Goal: Transaction & Acquisition: Purchase product/service

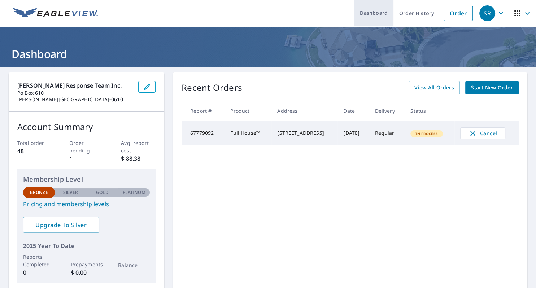
click at [379, 13] on link "Dashboard" at bounding box center [373, 13] width 39 height 26
click at [384, 12] on link "Dashboard" at bounding box center [373, 13] width 39 height 26
click at [449, 13] on link "Order" at bounding box center [457, 13] width 29 height 15
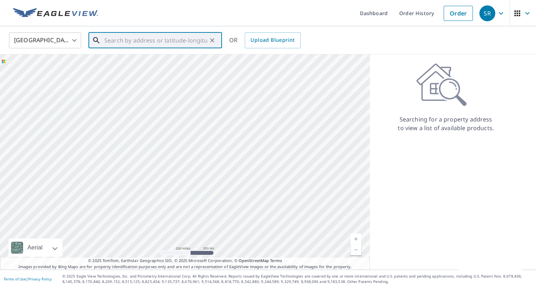
click at [123, 41] on input "text" at bounding box center [155, 40] width 103 height 20
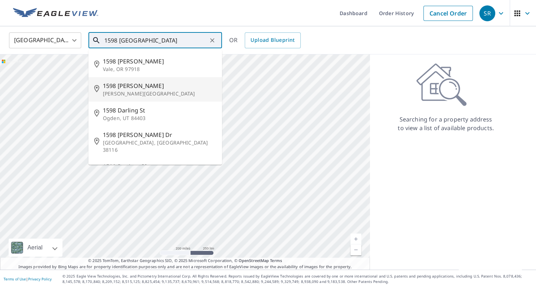
click at [142, 84] on span "1598 [PERSON_NAME]" at bounding box center [159, 85] width 113 height 9
type input "1598 [PERSON_NAME][GEOGRAPHIC_DATA][PERSON_NAME]"
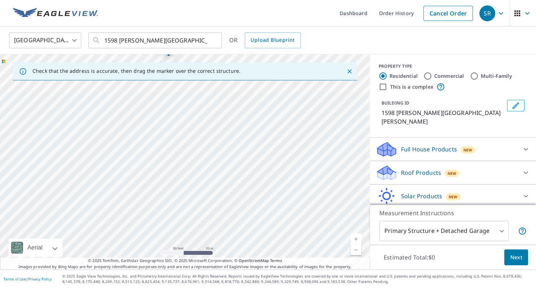
drag, startPoint x: 235, startPoint y: 200, endPoint x: 238, endPoint y: 119, distance: 80.8
click at [240, 116] on div "1598 [PERSON_NAME][GEOGRAPHIC_DATA][PERSON_NAME]" at bounding box center [185, 161] width 370 height 215
drag, startPoint x: 318, startPoint y: 147, endPoint x: 245, endPoint y: 143, distance: 73.3
click at [245, 143] on div "1598 [PERSON_NAME][GEOGRAPHIC_DATA][PERSON_NAME]" at bounding box center [185, 161] width 370 height 215
drag, startPoint x: 220, startPoint y: 229, endPoint x: 234, endPoint y: 145, distance: 84.5
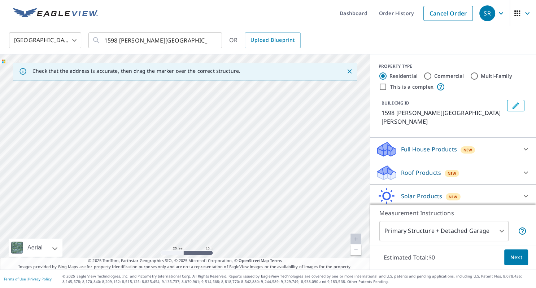
click at [234, 145] on div "1598 [PERSON_NAME][GEOGRAPHIC_DATA][PERSON_NAME]" at bounding box center [185, 161] width 370 height 215
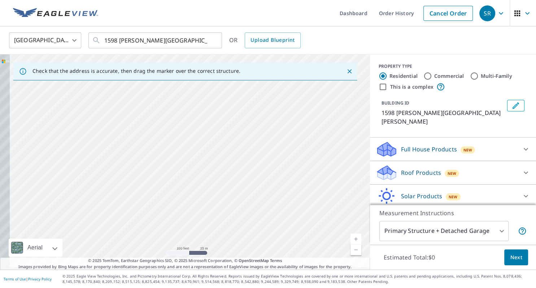
drag, startPoint x: 92, startPoint y: 180, endPoint x: 140, endPoint y: 166, distance: 49.9
click at [140, 166] on div "1598 [PERSON_NAME][GEOGRAPHIC_DATA][PERSON_NAME]" at bounding box center [185, 161] width 370 height 215
drag, startPoint x: 116, startPoint y: 188, endPoint x: 149, endPoint y: 140, distance: 58.4
click at [149, 141] on div "1598 [PERSON_NAME][GEOGRAPHIC_DATA][PERSON_NAME]" at bounding box center [185, 161] width 370 height 215
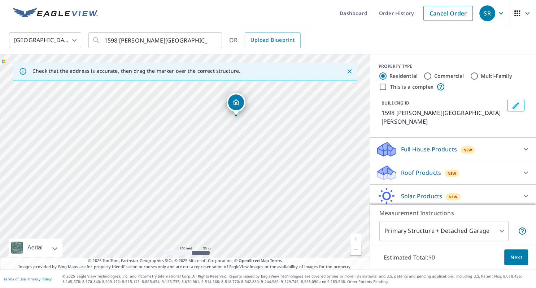
drag, startPoint x: 189, startPoint y: 140, endPoint x: 194, endPoint y: 183, distance: 43.5
click at [194, 183] on div "1598 [PERSON_NAME][GEOGRAPHIC_DATA][PERSON_NAME]" at bounding box center [185, 161] width 370 height 215
drag, startPoint x: 210, startPoint y: 134, endPoint x: 197, endPoint y: 179, distance: 46.9
click at [197, 179] on div "1598 [PERSON_NAME][GEOGRAPHIC_DATA][PERSON_NAME]" at bounding box center [185, 161] width 370 height 215
drag, startPoint x: 184, startPoint y: 123, endPoint x: 166, endPoint y: 165, distance: 46.1
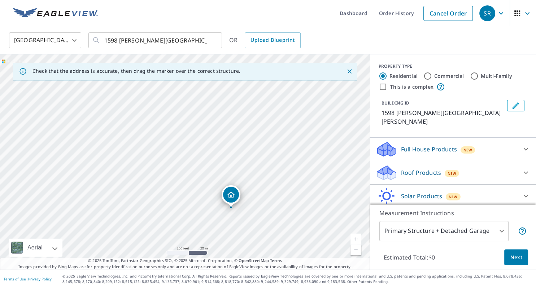
click at [166, 165] on div "1598 [PERSON_NAME][GEOGRAPHIC_DATA][PERSON_NAME]" at bounding box center [185, 161] width 370 height 215
drag, startPoint x: 235, startPoint y: 120, endPoint x: 189, endPoint y: 127, distance: 46.0
click at [189, 127] on div "1598 [PERSON_NAME][GEOGRAPHIC_DATA][PERSON_NAME]" at bounding box center [185, 161] width 370 height 215
drag, startPoint x: 159, startPoint y: 110, endPoint x: 146, endPoint y: 123, distance: 18.4
click at [146, 123] on div "1598 [PERSON_NAME][GEOGRAPHIC_DATA][PERSON_NAME]" at bounding box center [185, 161] width 370 height 215
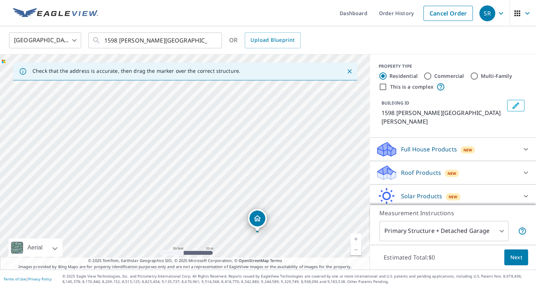
drag, startPoint x: 208, startPoint y: 196, endPoint x: 254, endPoint y: 124, distance: 84.6
click at [254, 124] on div "1598 [PERSON_NAME][GEOGRAPHIC_DATA][PERSON_NAME]" at bounding box center [185, 161] width 370 height 215
drag, startPoint x: 309, startPoint y: 191, endPoint x: 265, endPoint y: 122, distance: 81.7
click at [265, 122] on div "1598 [PERSON_NAME][GEOGRAPHIC_DATA][PERSON_NAME]" at bounding box center [185, 161] width 370 height 215
drag, startPoint x: 269, startPoint y: 200, endPoint x: 262, endPoint y: 126, distance: 74.2
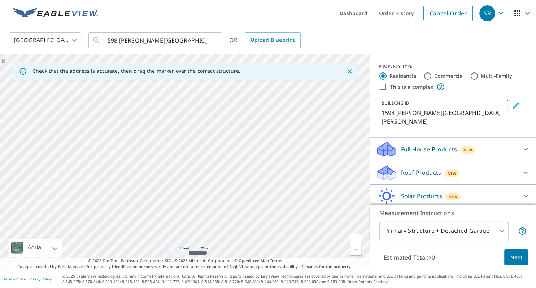
click at [262, 126] on div "1598 [PERSON_NAME][GEOGRAPHIC_DATA][PERSON_NAME]" at bounding box center [185, 161] width 370 height 215
drag, startPoint x: 279, startPoint y: 133, endPoint x: 211, endPoint y: 77, distance: 87.9
click at [211, 77] on div "Check that the address is accurate, then drag the marker over the correct struc…" at bounding box center [185, 161] width 370 height 215
click at [242, 137] on div "1598 [PERSON_NAME][GEOGRAPHIC_DATA][PERSON_NAME]" at bounding box center [185, 161] width 370 height 215
drag, startPoint x: 231, startPoint y: 121, endPoint x: 203, endPoint y: 172, distance: 58.1
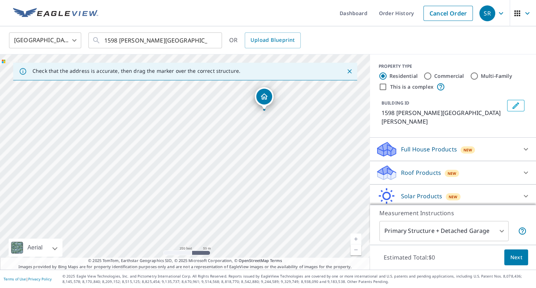
click at [203, 172] on div "1598 [PERSON_NAME][GEOGRAPHIC_DATA][PERSON_NAME]" at bounding box center [185, 161] width 370 height 215
drag, startPoint x: 106, startPoint y: 217, endPoint x: 159, endPoint y: 153, distance: 83.2
click at [159, 153] on div "1598 [PERSON_NAME][GEOGRAPHIC_DATA][PERSON_NAME]" at bounding box center [185, 161] width 370 height 215
drag, startPoint x: 223, startPoint y: 146, endPoint x: 194, endPoint y: 200, distance: 60.8
click at [193, 201] on div "1598 [PERSON_NAME][GEOGRAPHIC_DATA][PERSON_NAME]" at bounding box center [185, 161] width 370 height 215
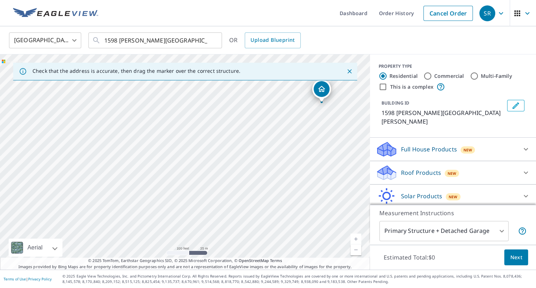
drag, startPoint x: 234, startPoint y: 124, endPoint x: 180, endPoint y: 207, distance: 99.3
click at [180, 207] on div "1598 [PERSON_NAME][GEOGRAPHIC_DATA][PERSON_NAME]" at bounding box center [185, 161] width 370 height 215
drag, startPoint x: 208, startPoint y: 141, endPoint x: 134, endPoint y: 217, distance: 107.1
click at [134, 217] on div "1598 [PERSON_NAME][GEOGRAPHIC_DATA][PERSON_NAME]" at bounding box center [185, 161] width 370 height 215
drag, startPoint x: 172, startPoint y: 175, endPoint x: 133, endPoint y: 202, distance: 47.0
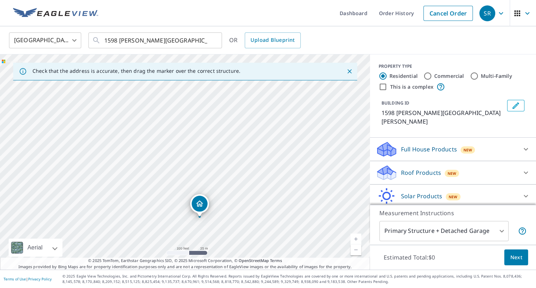
click at [133, 202] on div "1598 [PERSON_NAME][GEOGRAPHIC_DATA][PERSON_NAME]" at bounding box center [185, 161] width 370 height 215
drag, startPoint x: 105, startPoint y: 184, endPoint x: 127, endPoint y: 132, distance: 56.4
click at [127, 132] on div "1598 [PERSON_NAME][GEOGRAPHIC_DATA][PERSON_NAME]" at bounding box center [185, 161] width 370 height 215
drag, startPoint x: 146, startPoint y: 140, endPoint x: 122, endPoint y: 200, distance: 64.2
click at [122, 200] on div "1598 [PERSON_NAME][GEOGRAPHIC_DATA][PERSON_NAME]" at bounding box center [185, 161] width 370 height 215
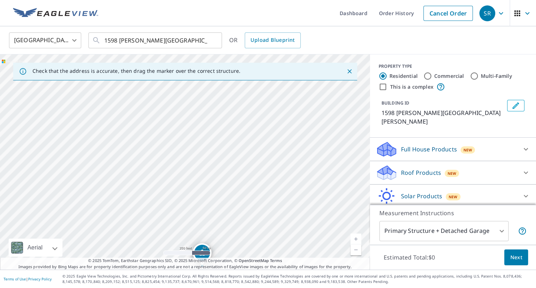
drag, startPoint x: 271, startPoint y: 160, endPoint x: 223, endPoint y: 207, distance: 67.3
click at [223, 207] on div "1598 [PERSON_NAME][GEOGRAPHIC_DATA][PERSON_NAME]" at bounding box center [185, 161] width 370 height 215
drag, startPoint x: 247, startPoint y: 138, endPoint x: 243, endPoint y: 200, distance: 62.8
click at [243, 200] on div "1598 [PERSON_NAME][GEOGRAPHIC_DATA][PERSON_NAME]" at bounding box center [185, 161] width 370 height 215
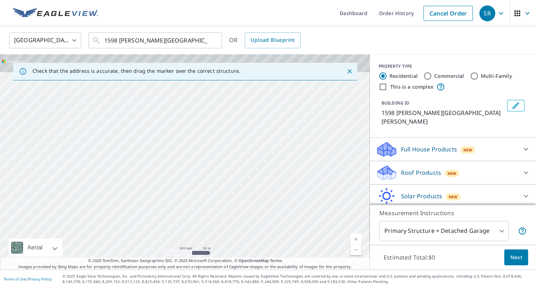
drag, startPoint x: 262, startPoint y: 125, endPoint x: 261, endPoint y: 193, distance: 67.4
click at [261, 193] on div "1598 [PERSON_NAME][GEOGRAPHIC_DATA][PERSON_NAME]" at bounding box center [185, 161] width 370 height 215
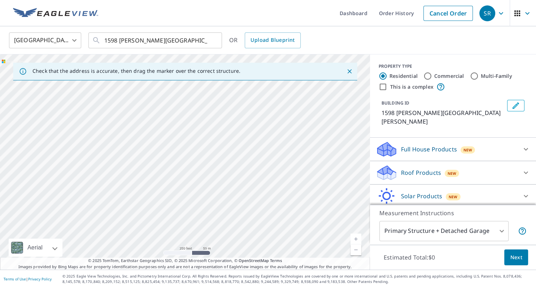
drag, startPoint x: 259, startPoint y: 133, endPoint x: 262, endPoint y: 183, distance: 49.5
click at [262, 183] on div "1598 [PERSON_NAME][GEOGRAPHIC_DATA][PERSON_NAME]" at bounding box center [185, 161] width 370 height 215
drag, startPoint x: 138, startPoint y: 186, endPoint x: 240, endPoint y: 105, distance: 130.4
click at [240, 105] on div "1598 [PERSON_NAME][GEOGRAPHIC_DATA][PERSON_NAME]" at bounding box center [185, 161] width 370 height 215
drag, startPoint x: 153, startPoint y: 230, endPoint x: 168, endPoint y: 175, distance: 57.3
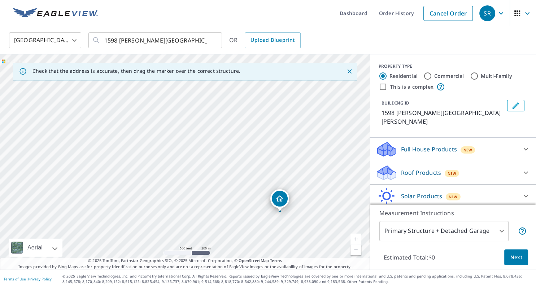
click at [168, 175] on div "1598 [PERSON_NAME][GEOGRAPHIC_DATA][PERSON_NAME]" at bounding box center [185, 161] width 370 height 215
drag, startPoint x: 262, startPoint y: 114, endPoint x: 212, endPoint y: 219, distance: 116.6
click at [212, 219] on div "1598 [PERSON_NAME][GEOGRAPHIC_DATA][PERSON_NAME]" at bounding box center [185, 161] width 370 height 215
drag, startPoint x: 272, startPoint y: 125, endPoint x: 233, endPoint y: 216, distance: 98.3
click at [233, 216] on div "1598 [PERSON_NAME][GEOGRAPHIC_DATA][PERSON_NAME]" at bounding box center [185, 161] width 370 height 215
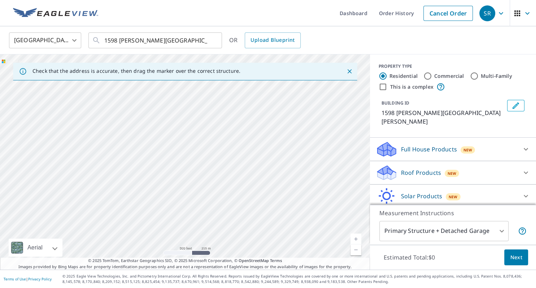
drag, startPoint x: 285, startPoint y: 172, endPoint x: 202, endPoint y: 185, distance: 84.7
click at [202, 185] on div "1598 [PERSON_NAME][GEOGRAPHIC_DATA][PERSON_NAME]" at bounding box center [185, 161] width 370 height 215
drag, startPoint x: 133, startPoint y: 127, endPoint x: 147, endPoint y: 171, distance: 46.2
click at [147, 172] on div "1598 [PERSON_NAME][GEOGRAPHIC_DATA][PERSON_NAME]" at bounding box center [185, 161] width 370 height 215
drag, startPoint x: 281, startPoint y: 230, endPoint x: 251, endPoint y: 120, distance: 114.0
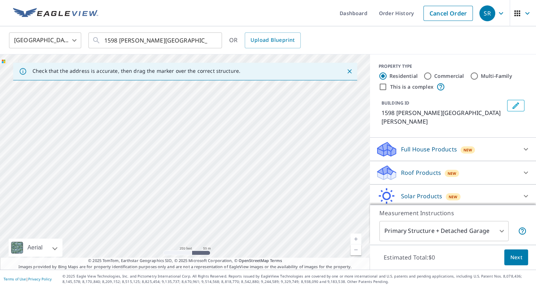
click at [252, 120] on div "1598 [PERSON_NAME][GEOGRAPHIC_DATA][PERSON_NAME]" at bounding box center [185, 161] width 370 height 215
drag, startPoint x: 295, startPoint y: 219, endPoint x: 242, endPoint y: 164, distance: 75.7
click at [242, 164] on div "1598 [PERSON_NAME][GEOGRAPHIC_DATA][PERSON_NAME]" at bounding box center [185, 161] width 370 height 215
drag, startPoint x: 266, startPoint y: 214, endPoint x: 266, endPoint y: 94, distance: 119.7
click at [266, 94] on div "1598 [PERSON_NAME][GEOGRAPHIC_DATA][PERSON_NAME]" at bounding box center [185, 161] width 370 height 215
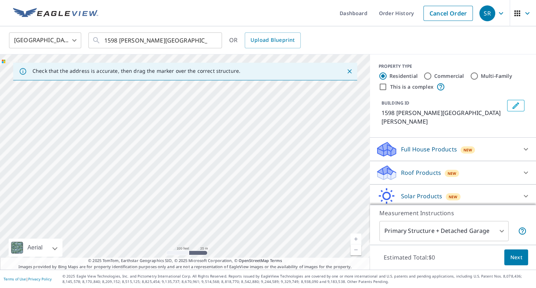
drag, startPoint x: 225, startPoint y: 199, endPoint x: 257, endPoint y: 100, distance: 104.0
click at [257, 100] on div "1598 [PERSON_NAME][GEOGRAPHIC_DATA][PERSON_NAME]" at bounding box center [185, 161] width 370 height 215
drag, startPoint x: 211, startPoint y: 218, endPoint x: 251, endPoint y: 142, distance: 85.6
click at [251, 142] on div "1598 [PERSON_NAME][GEOGRAPHIC_DATA][PERSON_NAME]" at bounding box center [185, 161] width 370 height 215
drag, startPoint x: 182, startPoint y: 207, endPoint x: 204, endPoint y: 171, distance: 42.4
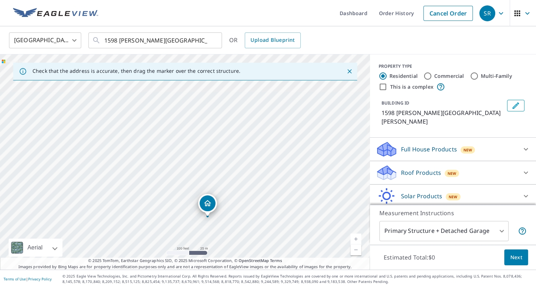
click at [204, 171] on div "1598 [PERSON_NAME][GEOGRAPHIC_DATA][PERSON_NAME]" at bounding box center [185, 161] width 370 height 215
drag, startPoint x: 157, startPoint y: 110, endPoint x: 185, endPoint y: 176, distance: 72.7
click at [185, 176] on div "1598 [PERSON_NAME][GEOGRAPHIC_DATA][PERSON_NAME]" at bounding box center [185, 161] width 370 height 215
click at [152, 168] on div "1598 [PERSON_NAME][GEOGRAPHIC_DATA][PERSON_NAME]" at bounding box center [185, 161] width 370 height 215
click at [180, 155] on div "1598 [PERSON_NAME][GEOGRAPHIC_DATA][PERSON_NAME]" at bounding box center [185, 161] width 370 height 215
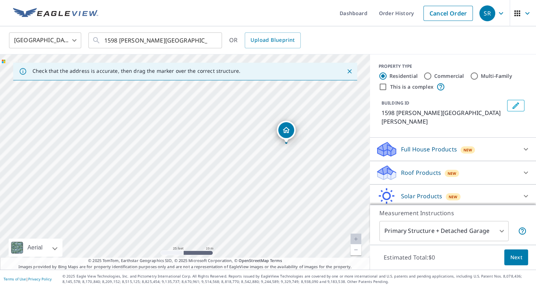
drag, startPoint x: 177, startPoint y: 188, endPoint x: 286, endPoint y: 164, distance: 111.1
click at [286, 164] on div "1598 [PERSON_NAME][GEOGRAPHIC_DATA][PERSON_NAME]" at bounding box center [185, 161] width 370 height 215
click at [261, 153] on icon "Dropped pin, building 1, Residential property, 1598 Darby Rd Waleska, GA 30183" at bounding box center [264, 151] width 9 height 9
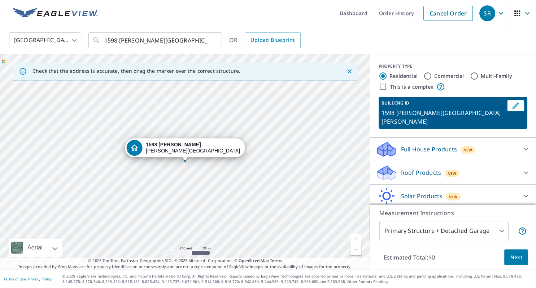
click at [190, 152] on div "1598 [PERSON_NAME][GEOGRAPHIC_DATA][PERSON_NAME]" at bounding box center [193, 148] width 94 height 12
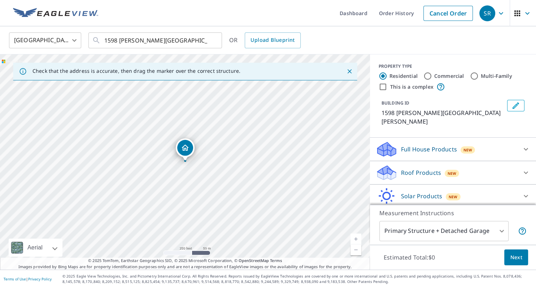
click at [190, 152] on div "Dropped pin, building 1, Residential property, 1598 Darby Rd Waleska, GA 30183" at bounding box center [185, 148] width 16 height 16
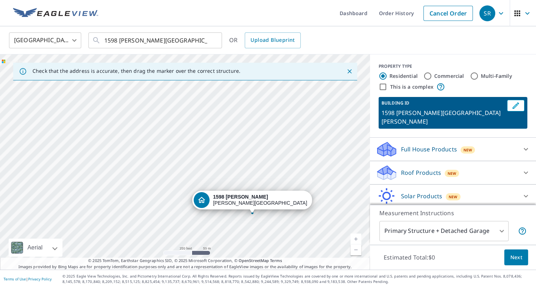
drag, startPoint x: 240, startPoint y: 124, endPoint x: 286, endPoint y: 186, distance: 77.4
click at [286, 186] on div "1598 [PERSON_NAME][GEOGRAPHIC_DATA][PERSON_NAME]" at bounding box center [185, 161] width 370 height 215
click at [241, 172] on div "1598 [PERSON_NAME][GEOGRAPHIC_DATA][PERSON_NAME]" at bounding box center [185, 161] width 370 height 215
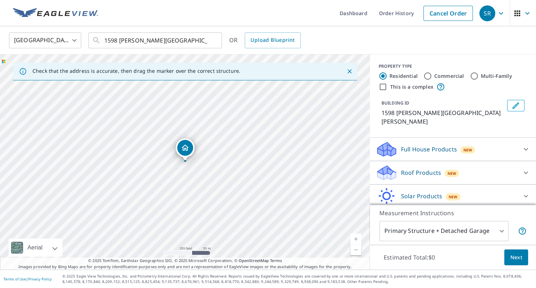
click at [241, 172] on div "1598 [PERSON_NAME][GEOGRAPHIC_DATA][PERSON_NAME]" at bounding box center [185, 161] width 370 height 215
click at [211, 40] on icon "Clear" at bounding box center [211, 40] width 7 height 7
